Goal: Task Accomplishment & Management: Use online tool/utility

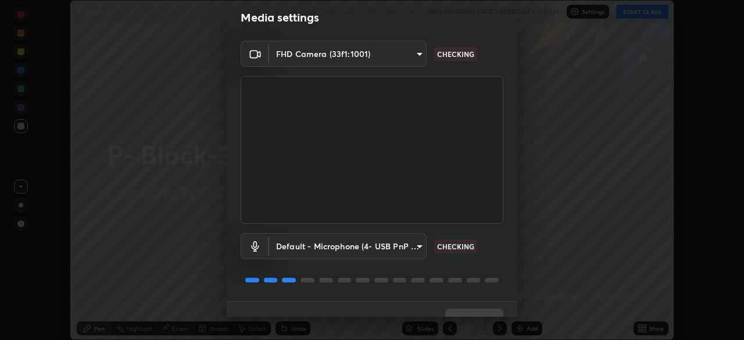
scroll to position [41, 0]
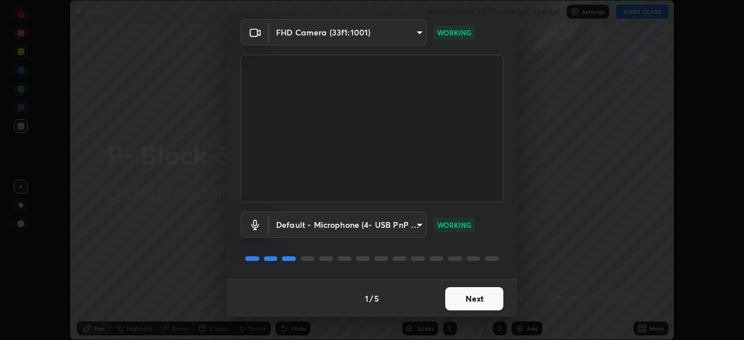
click at [459, 296] on button "Next" at bounding box center [474, 298] width 58 height 23
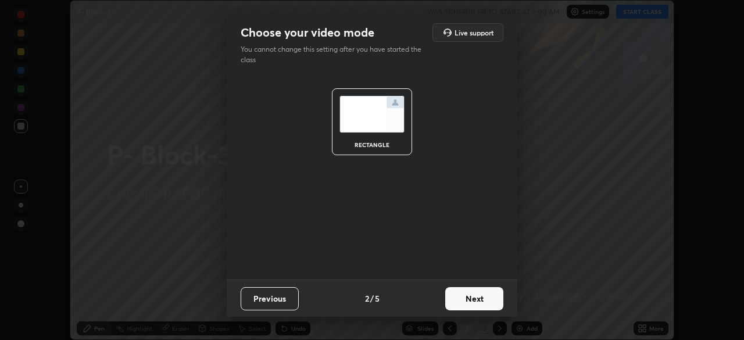
scroll to position [0, 0]
click at [464, 293] on button "Next" at bounding box center [474, 298] width 58 height 23
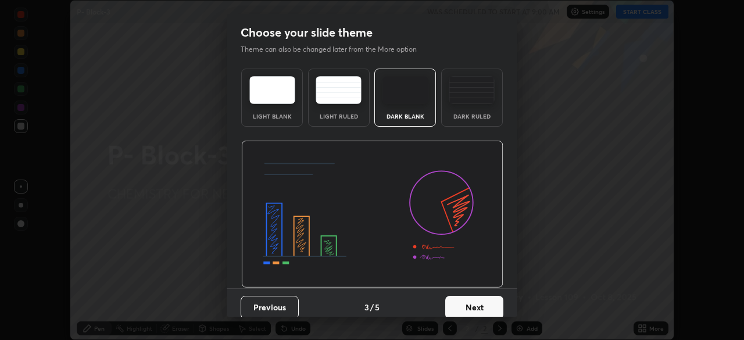
click at [471, 303] on button "Next" at bounding box center [474, 307] width 58 height 23
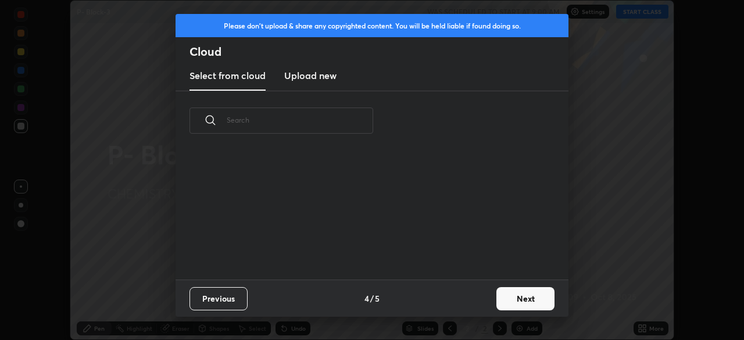
click at [508, 296] on button "Next" at bounding box center [525, 298] width 58 height 23
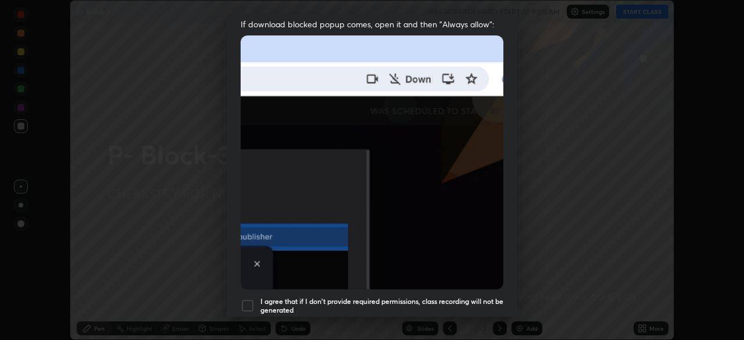
scroll to position [238, 0]
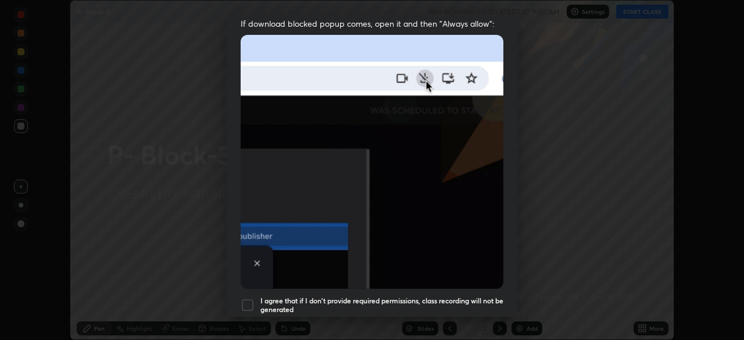
click at [250, 298] on div at bounding box center [248, 305] width 14 height 14
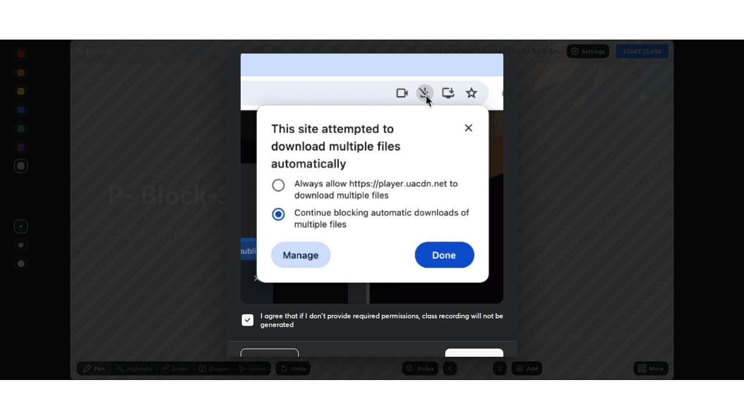
scroll to position [278, 0]
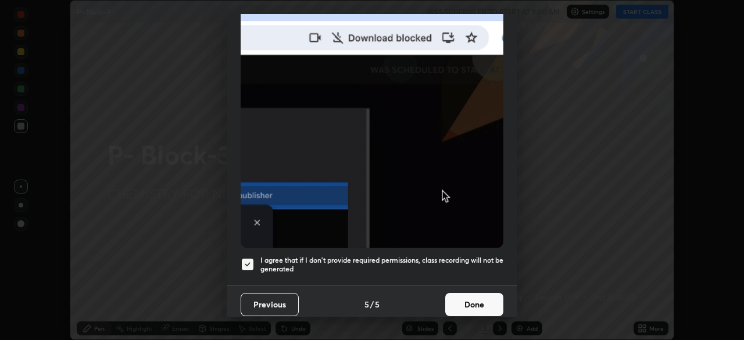
click at [475, 296] on button "Done" at bounding box center [474, 304] width 58 height 23
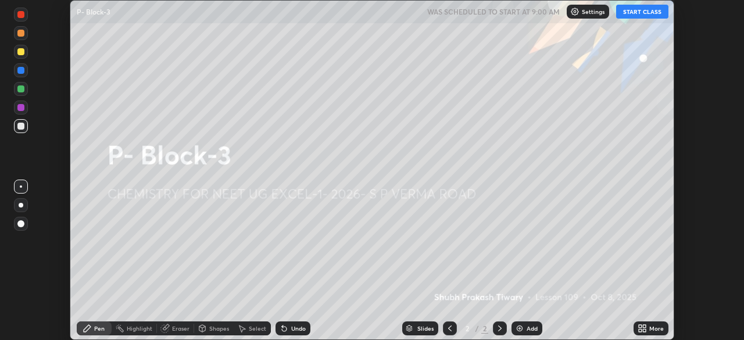
click at [642, 13] on button "START CLASS" at bounding box center [642, 12] width 52 height 14
click at [643, 326] on icon at bounding box center [644, 326] width 3 height 3
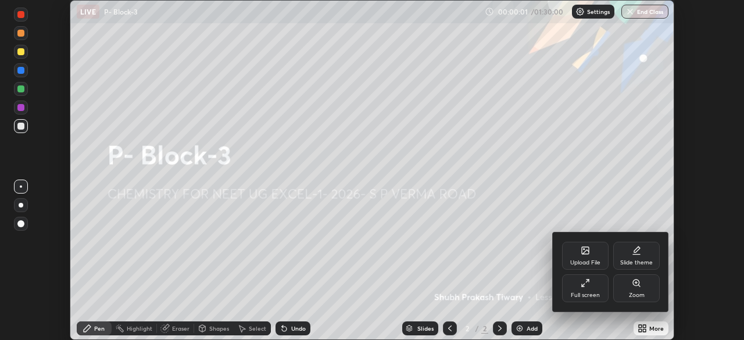
click at [591, 287] on div "Full screen" at bounding box center [585, 288] width 47 height 28
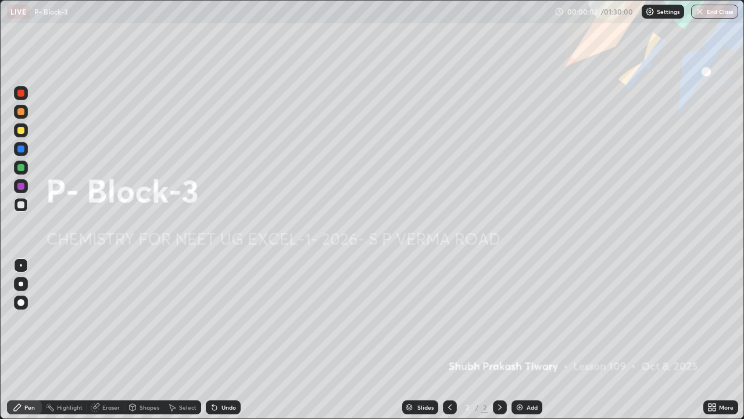
scroll to position [419, 744]
click at [524, 339] on div "Add" at bounding box center [527, 407] width 31 height 14
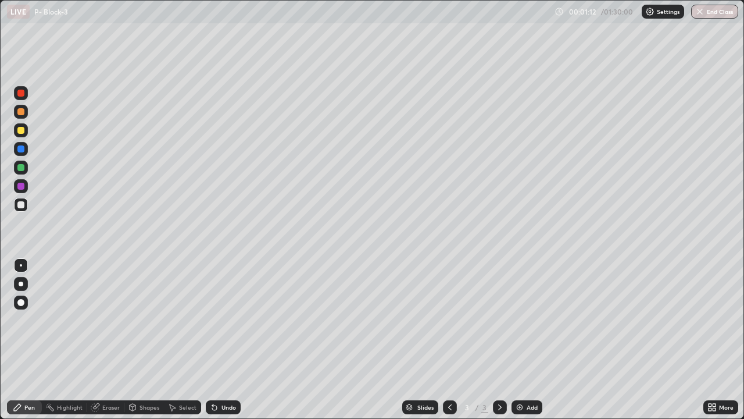
click at [24, 116] on div at bounding box center [21, 112] width 14 height 14
click at [115, 339] on div "Eraser" at bounding box center [105, 407] width 37 height 14
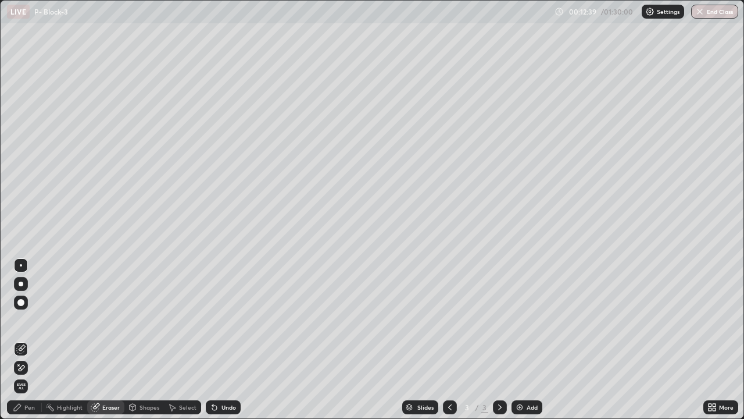
click at [34, 339] on div "Pen" at bounding box center [29, 407] width 10 height 6
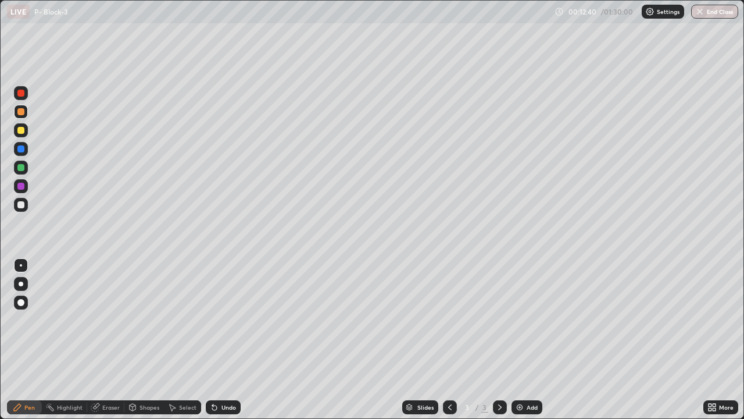
click at [26, 113] on div at bounding box center [21, 112] width 14 height 14
click at [532, 339] on div "Add" at bounding box center [527, 407] width 31 height 14
click at [25, 207] on div at bounding box center [21, 205] width 14 height 14
click at [23, 152] on div at bounding box center [21, 149] width 14 height 14
click at [528, 339] on div "Add" at bounding box center [527, 407] width 31 height 14
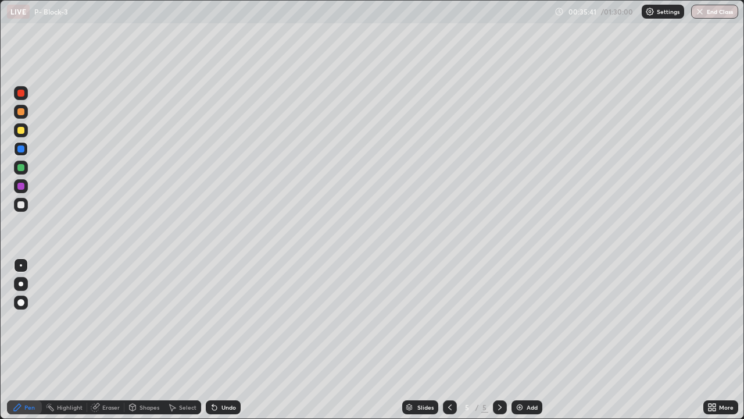
click at [26, 205] on div at bounding box center [21, 205] width 14 height 14
click at [22, 133] on div at bounding box center [20, 130] width 7 height 7
click at [26, 203] on div at bounding box center [21, 205] width 14 height 14
click at [535, 339] on div "Add" at bounding box center [532, 407] width 11 height 6
click at [235, 339] on div "Undo" at bounding box center [223, 407] width 35 height 14
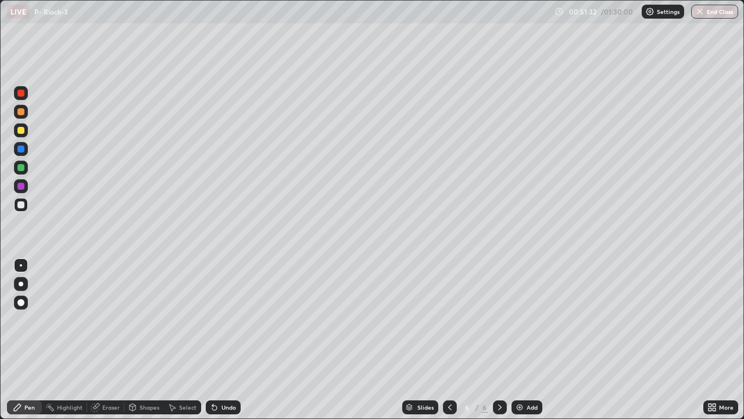
click at [237, 339] on div "Undo" at bounding box center [223, 407] width 35 height 14
click at [238, 339] on div "Undo" at bounding box center [223, 407] width 35 height 14
click at [236, 339] on div "Undo" at bounding box center [223, 407] width 35 height 14
click at [23, 167] on div at bounding box center [20, 167] width 7 height 7
click at [528, 339] on div "Add" at bounding box center [532, 407] width 11 height 6
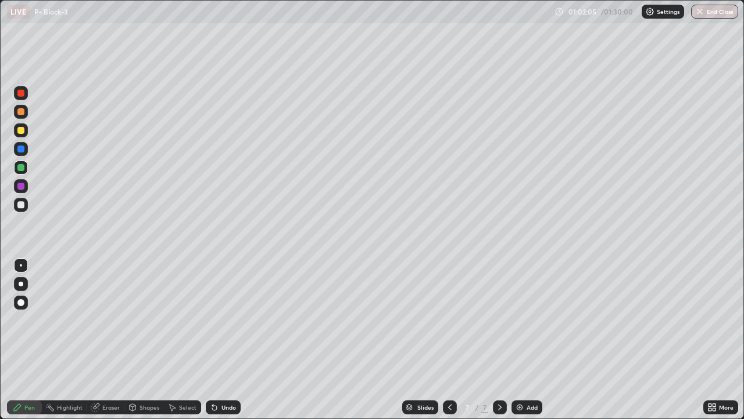
click at [27, 133] on div at bounding box center [21, 130] width 14 height 14
click at [25, 206] on div at bounding box center [21, 205] width 14 height 14
click at [25, 154] on div at bounding box center [21, 149] width 14 height 14
click at [23, 170] on div at bounding box center [20, 167] width 7 height 7
click at [717, 12] on button "End Class" at bounding box center [714, 12] width 47 height 14
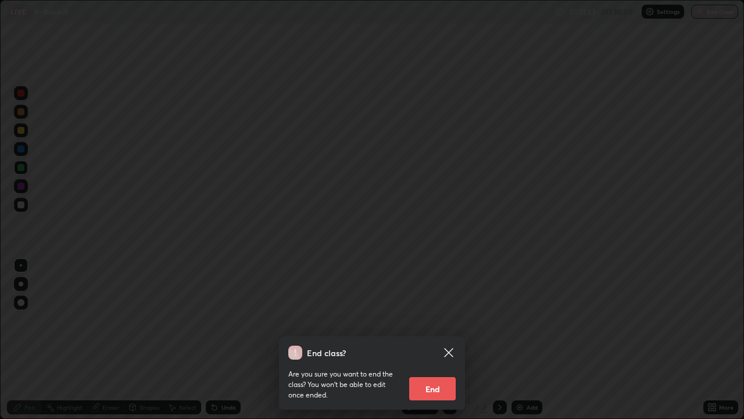
click at [449, 339] on button "End" at bounding box center [432, 388] width 47 height 23
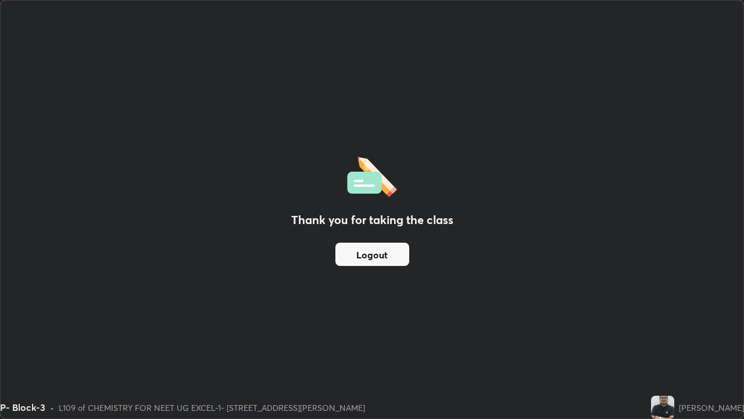
click at [362, 251] on button "Logout" at bounding box center [372, 253] width 74 height 23
